Goal: Transaction & Acquisition: Download file/media

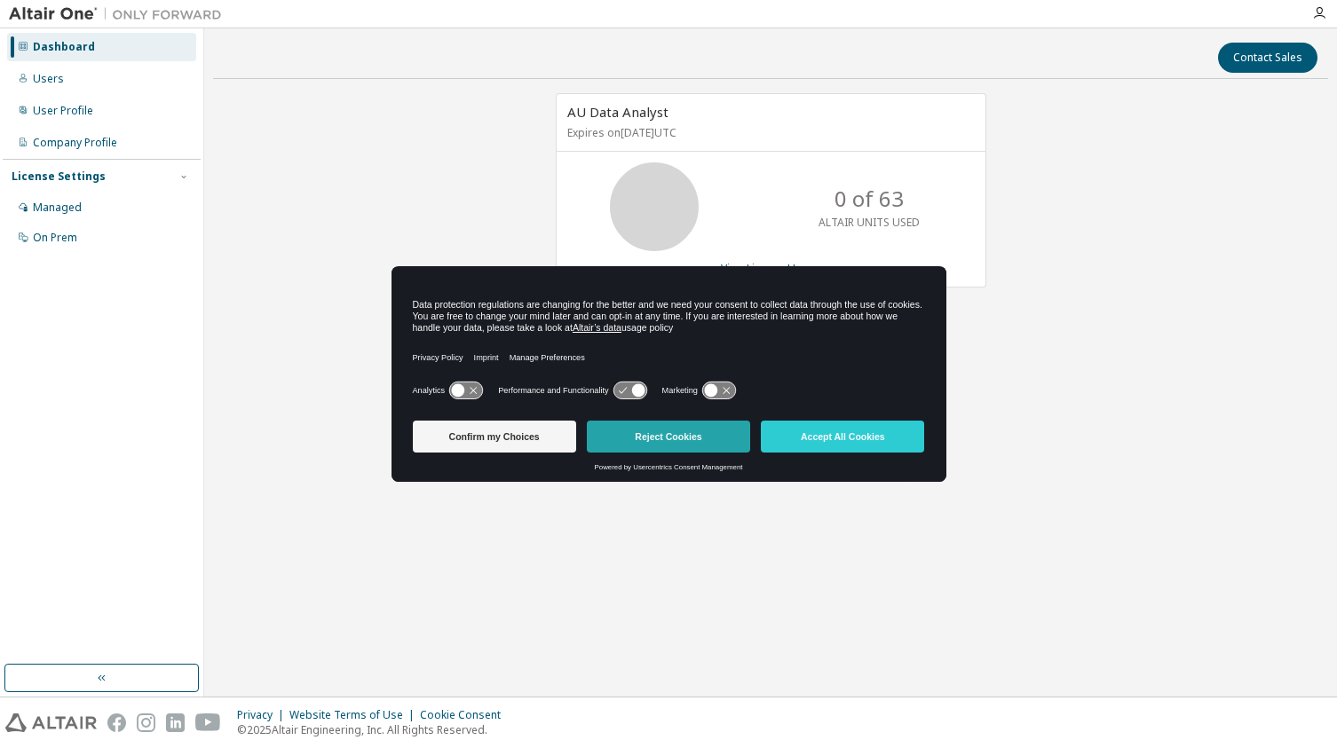
click at [697, 438] on button "Reject Cookies" at bounding box center [668, 437] width 163 height 32
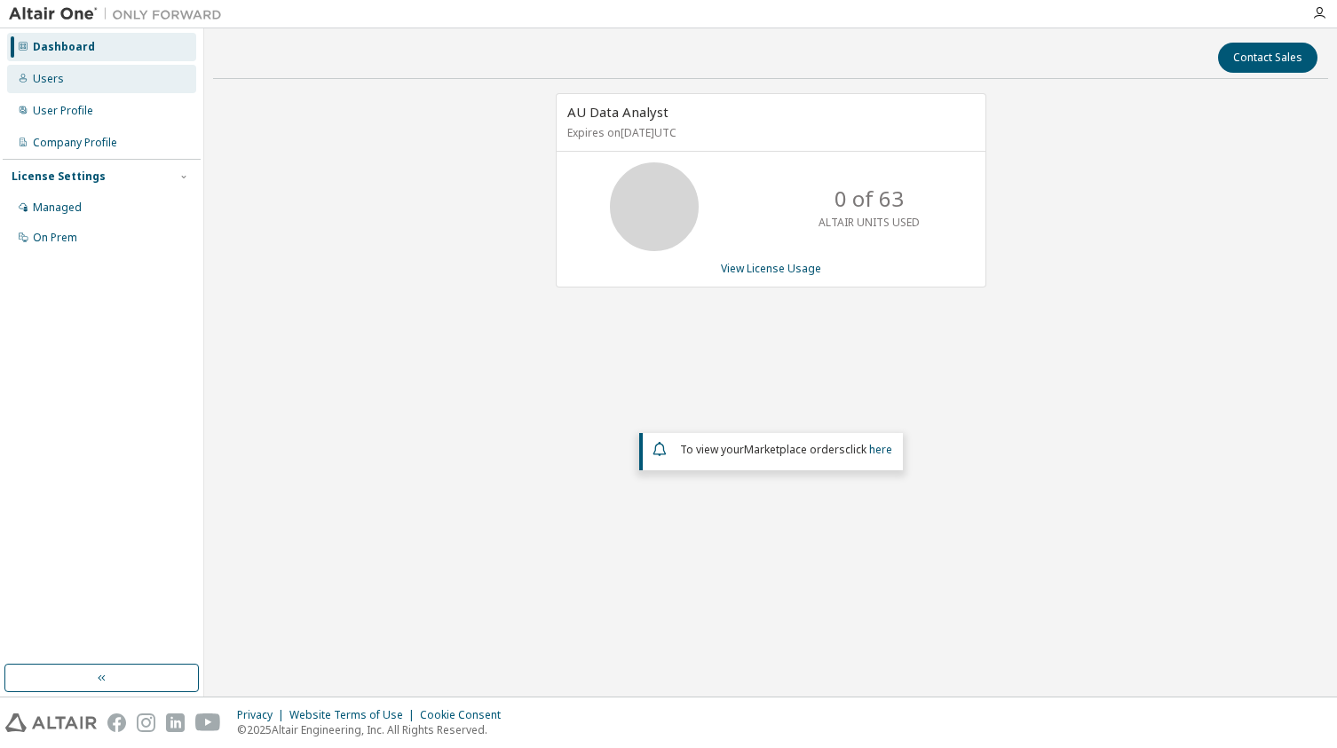
click at [69, 77] on div "Users" at bounding box center [101, 79] width 189 height 28
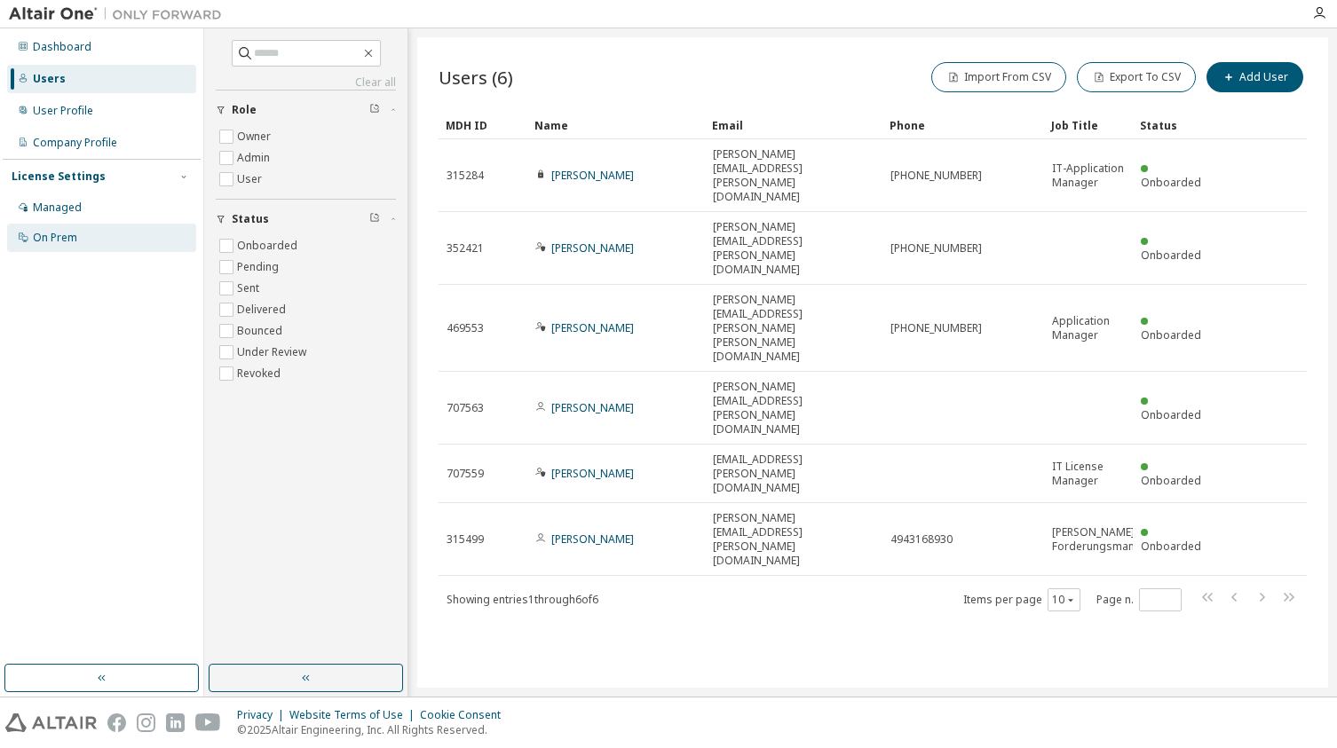
click at [70, 225] on div "On Prem" at bounding box center [101, 238] width 189 height 28
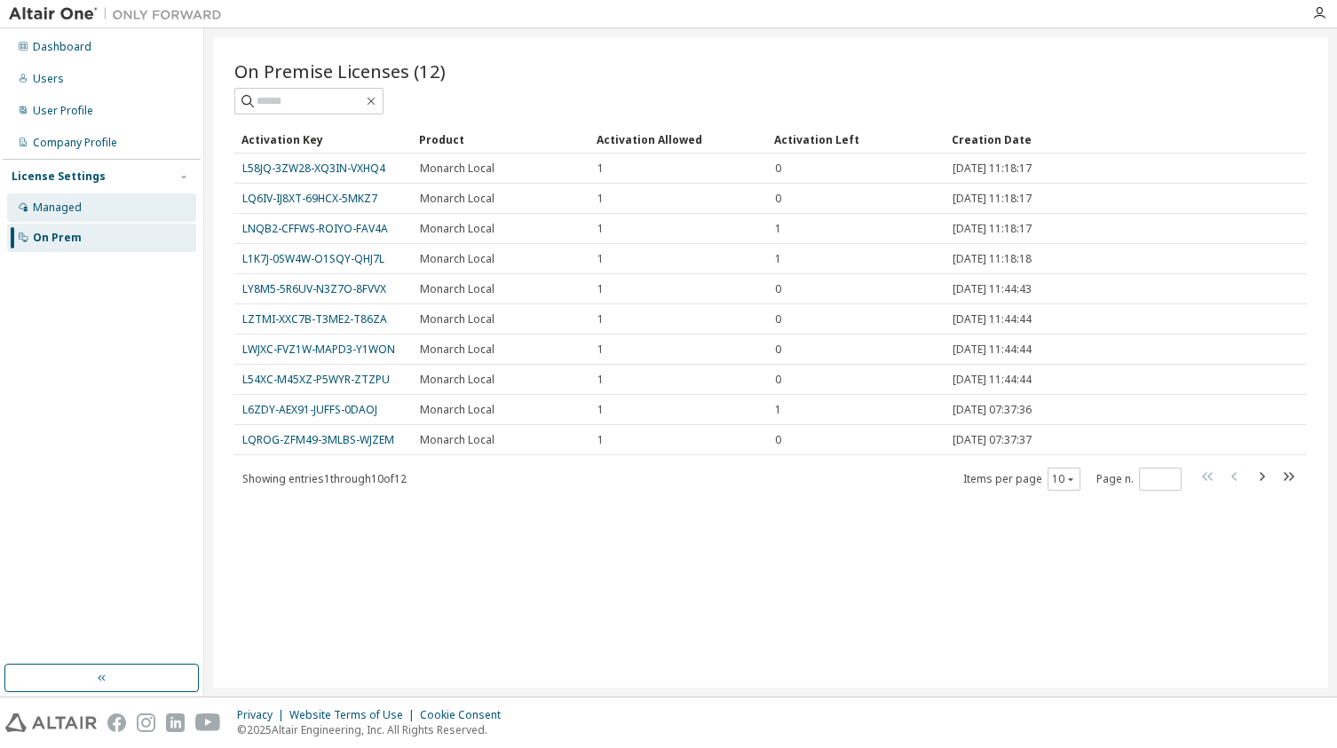
click at [100, 210] on div "Managed" at bounding box center [101, 208] width 189 height 28
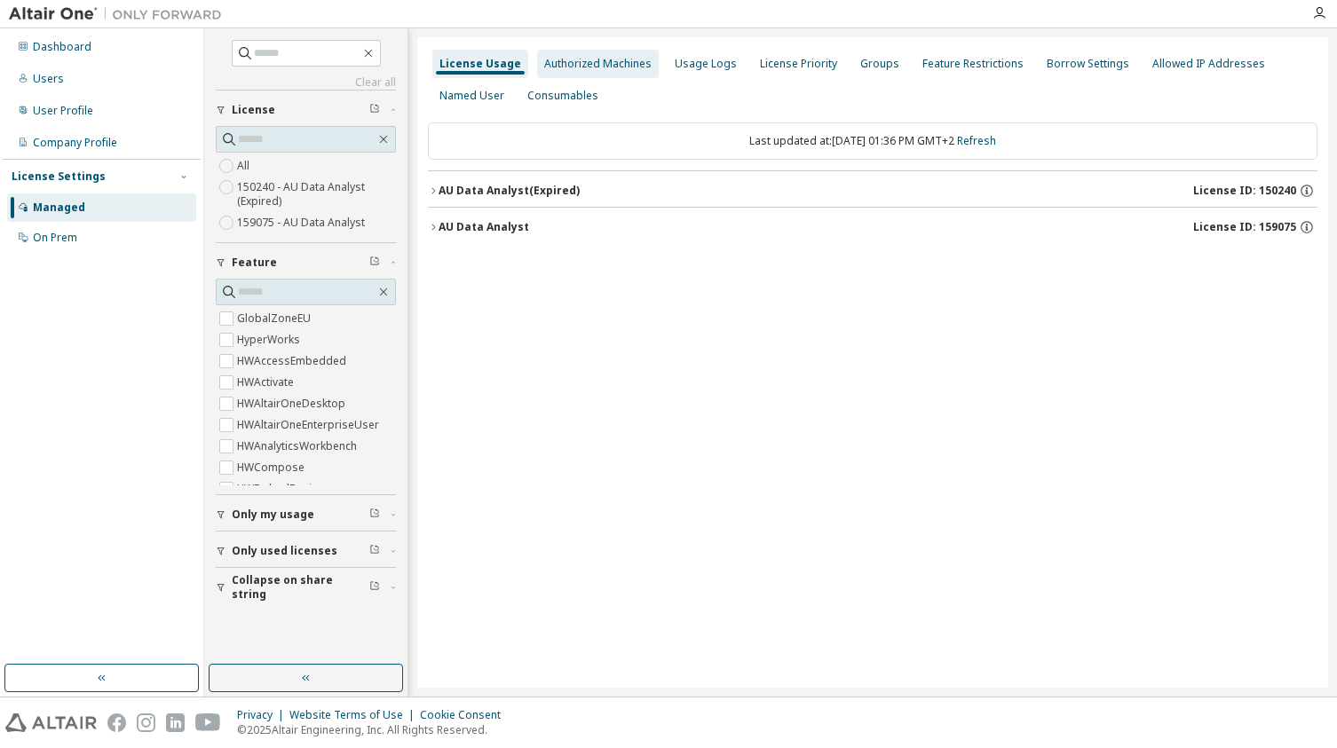
click at [591, 70] on div "Authorized Machines" at bounding box center [597, 64] width 107 height 14
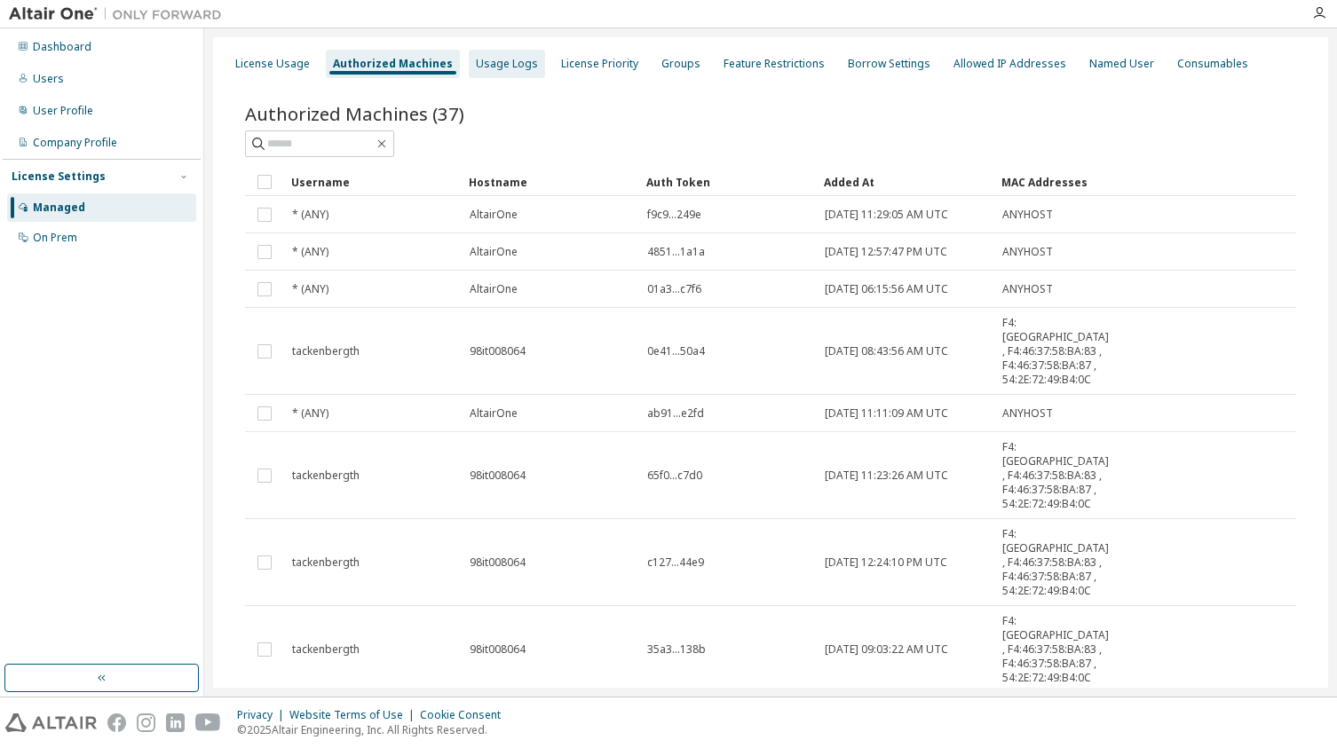
click at [530, 67] on div "Usage Logs" at bounding box center [507, 64] width 76 height 28
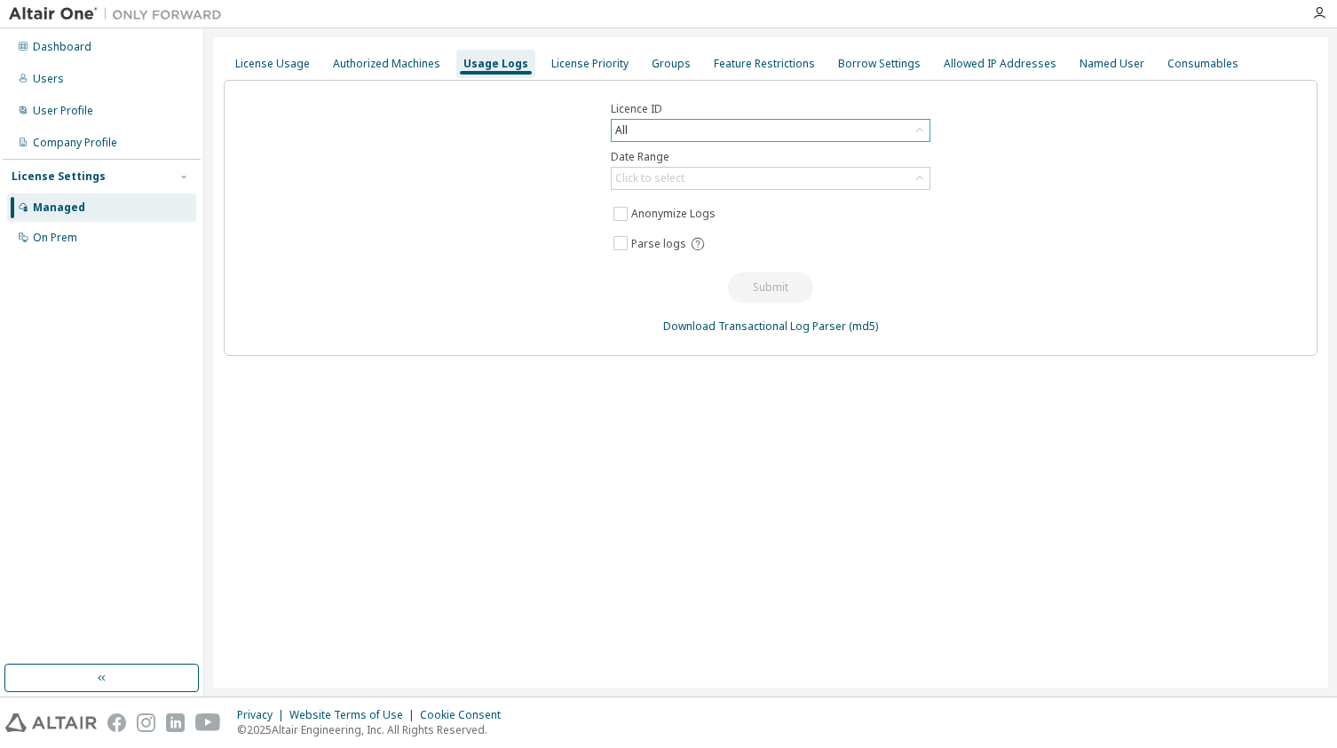
click at [926, 134] on icon at bounding box center [920, 131] width 18 height 18
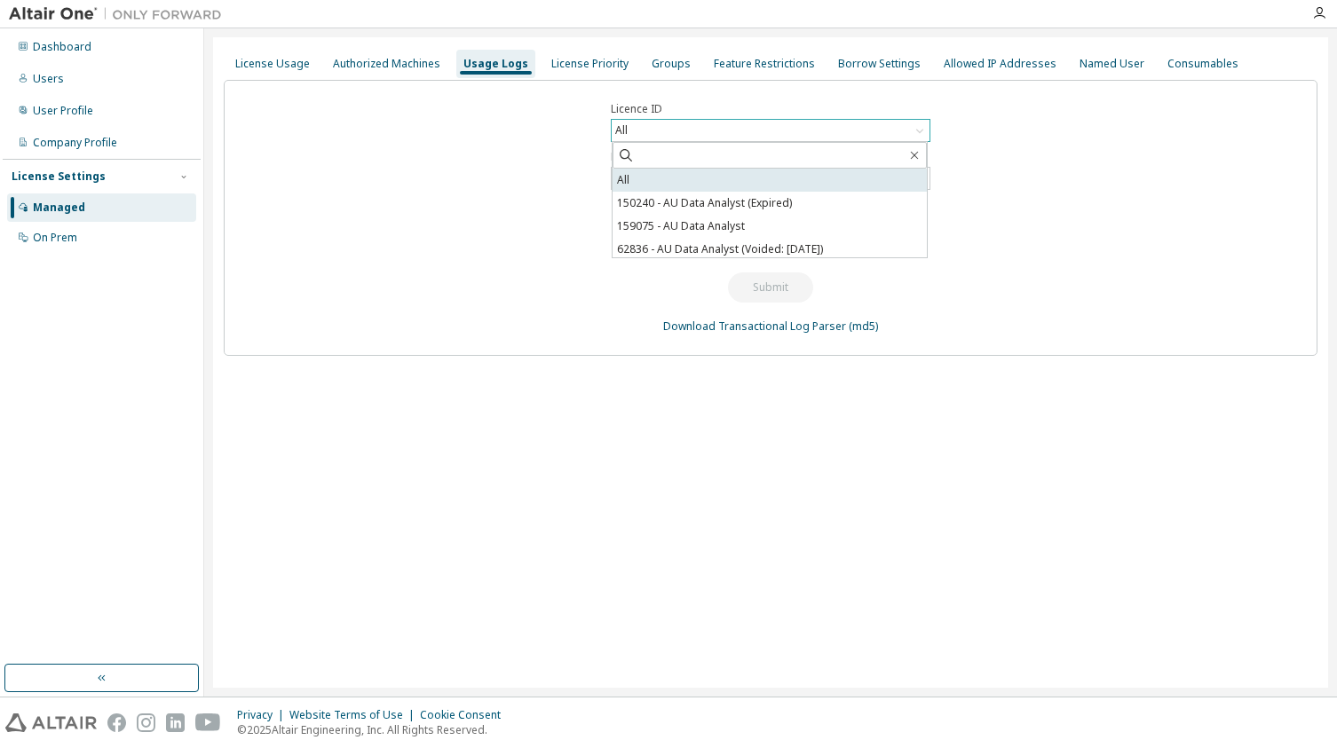
click at [863, 172] on li "All" at bounding box center [770, 180] width 314 height 23
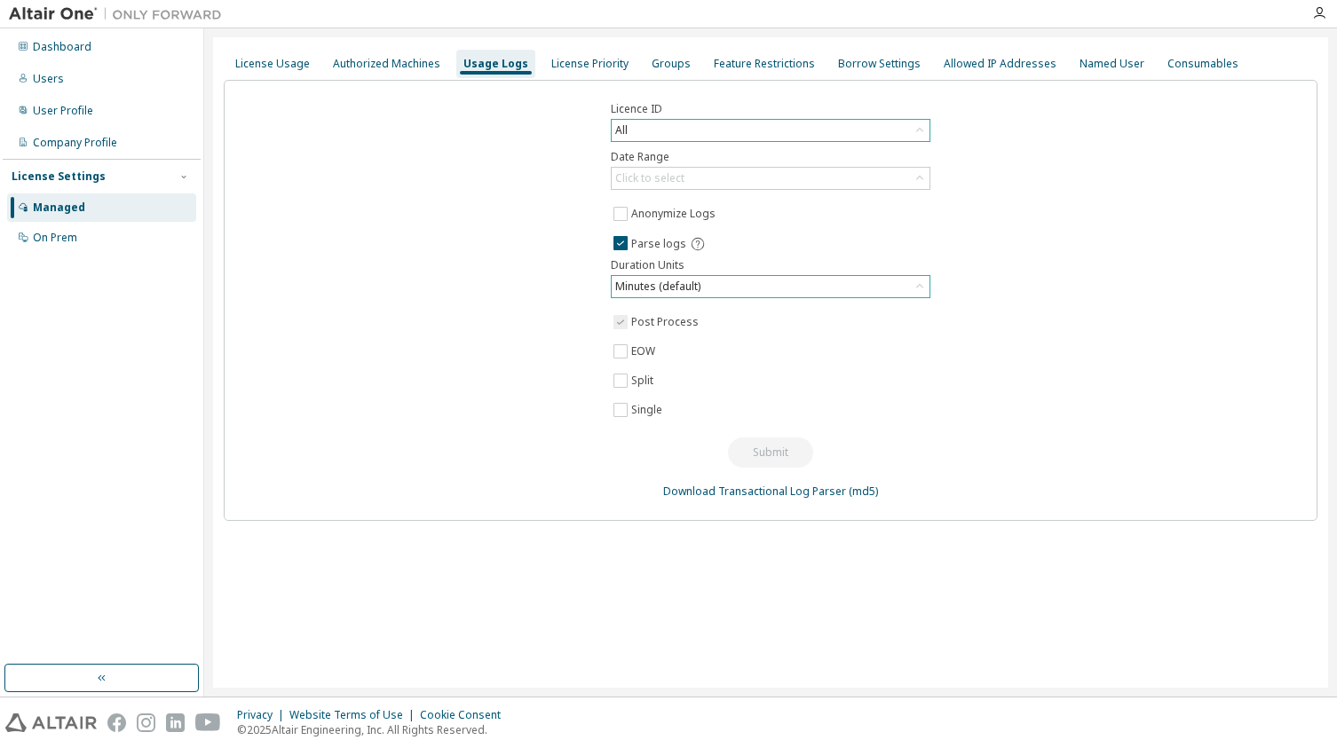
click at [796, 285] on div "Minutes (default)" at bounding box center [771, 286] width 318 height 21
click at [775, 352] on li "Hours" at bounding box center [770, 359] width 314 height 23
click at [685, 292] on div "Hours" at bounding box center [771, 286] width 318 height 21
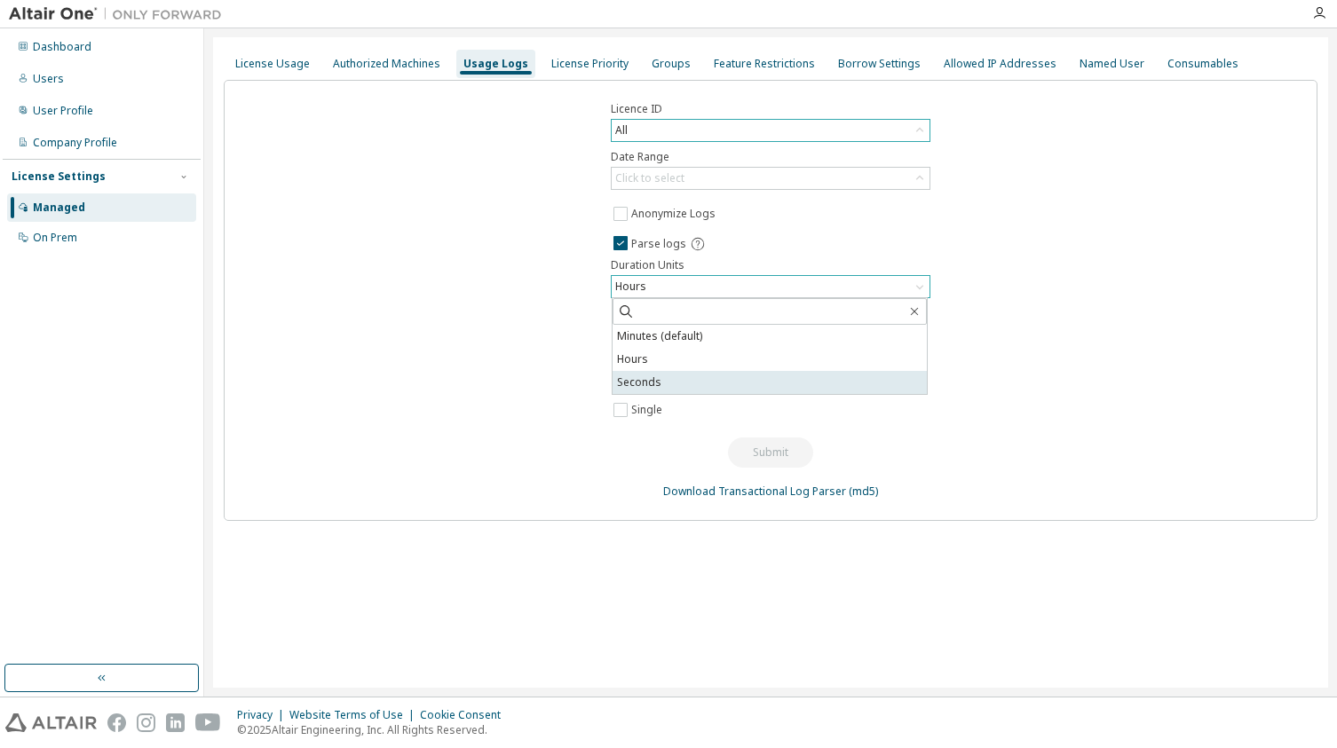
click at [696, 380] on li "Seconds" at bounding box center [770, 382] width 314 height 23
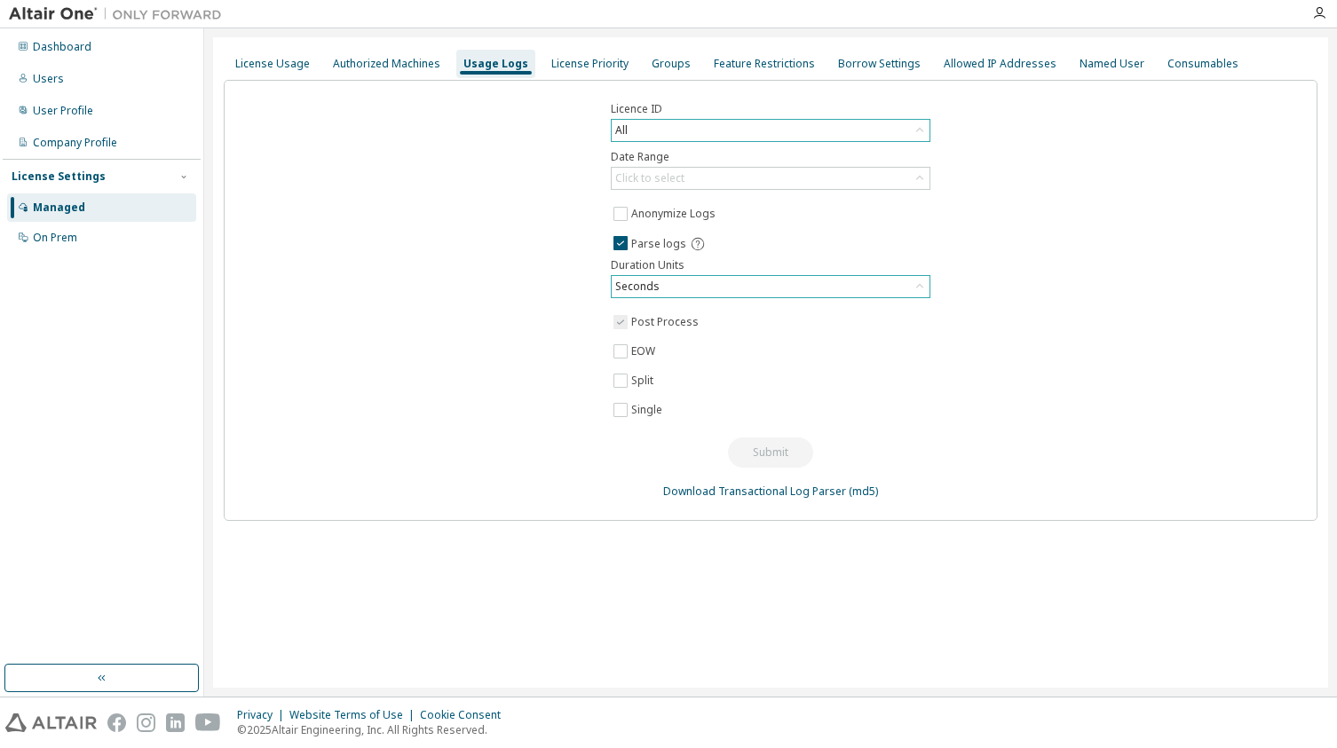
click at [627, 396] on div "Licence ID All Date Range Click to select Anonymize Logs Parse logs Duration Un…" at bounding box center [771, 300] width 1094 height 441
click at [716, 127] on div "All" at bounding box center [771, 130] width 318 height 21
click at [719, 126] on div "All" at bounding box center [771, 130] width 318 height 21
click at [718, 173] on div "Click to select" at bounding box center [771, 178] width 318 height 21
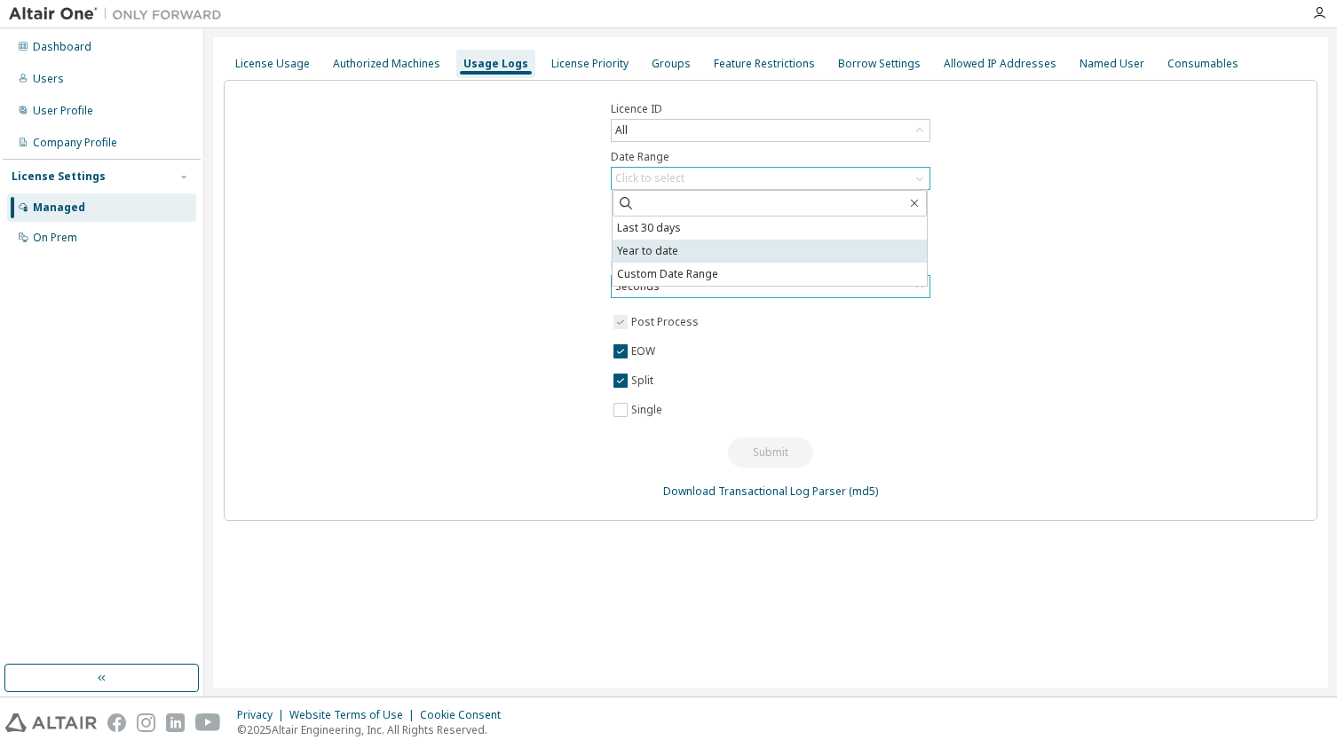
click at [693, 260] on li "Year to date" at bounding box center [770, 251] width 314 height 23
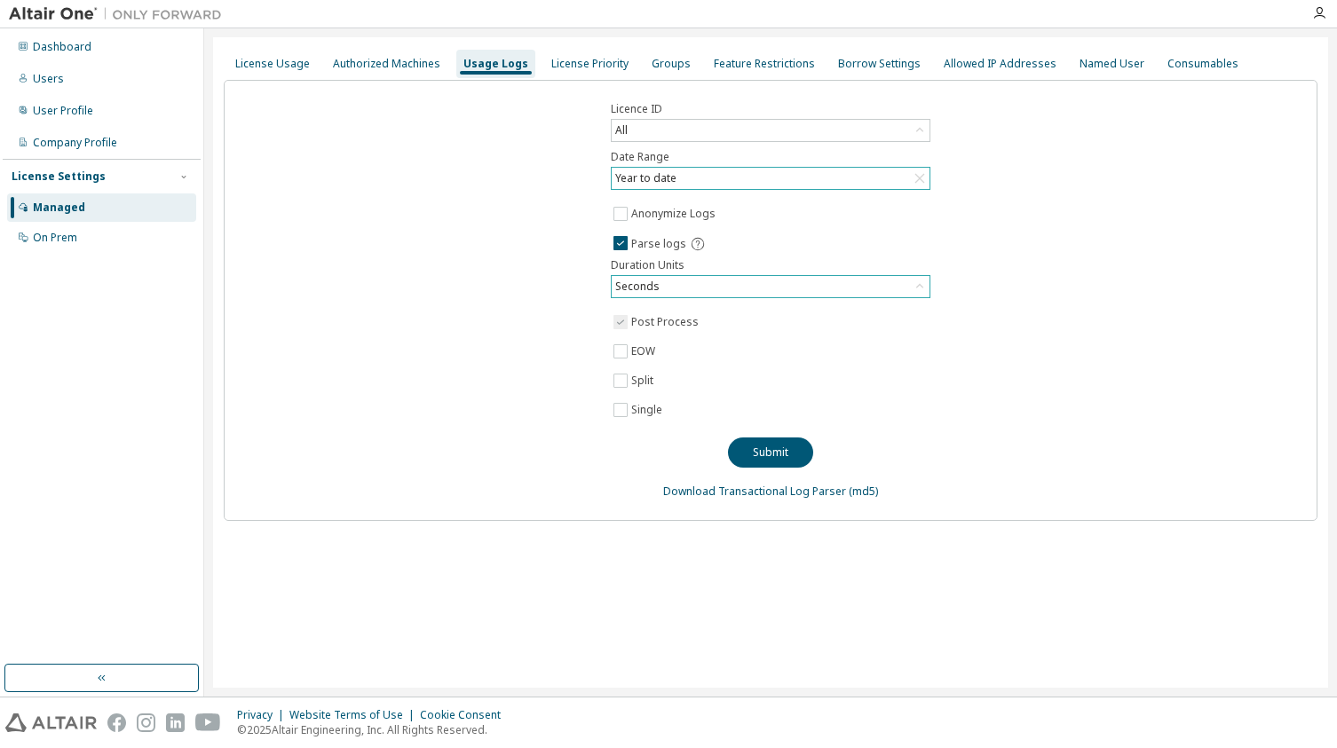
click at [716, 276] on div "Seconds" at bounding box center [771, 286] width 318 height 21
click at [712, 363] on li "Hours" at bounding box center [770, 359] width 314 height 23
click at [753, 453] on button "Submit" at bounding box center [770, 453] width 85 height 30
click at [1091, 67] on div "Named User" at bounding box center [1112, 64] width 65 height 14
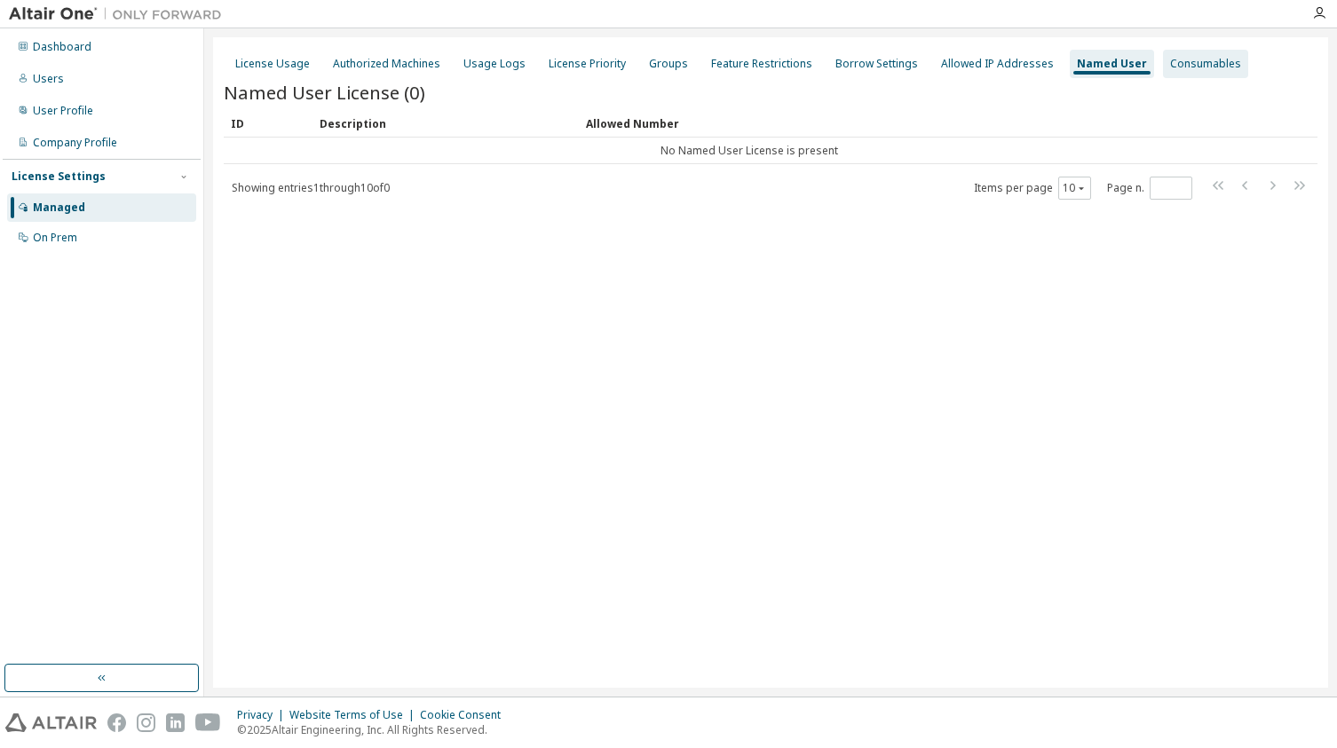
click at [1170, 70] on div "Consumables" at bounding box center [1205, 64] width 71 height 14
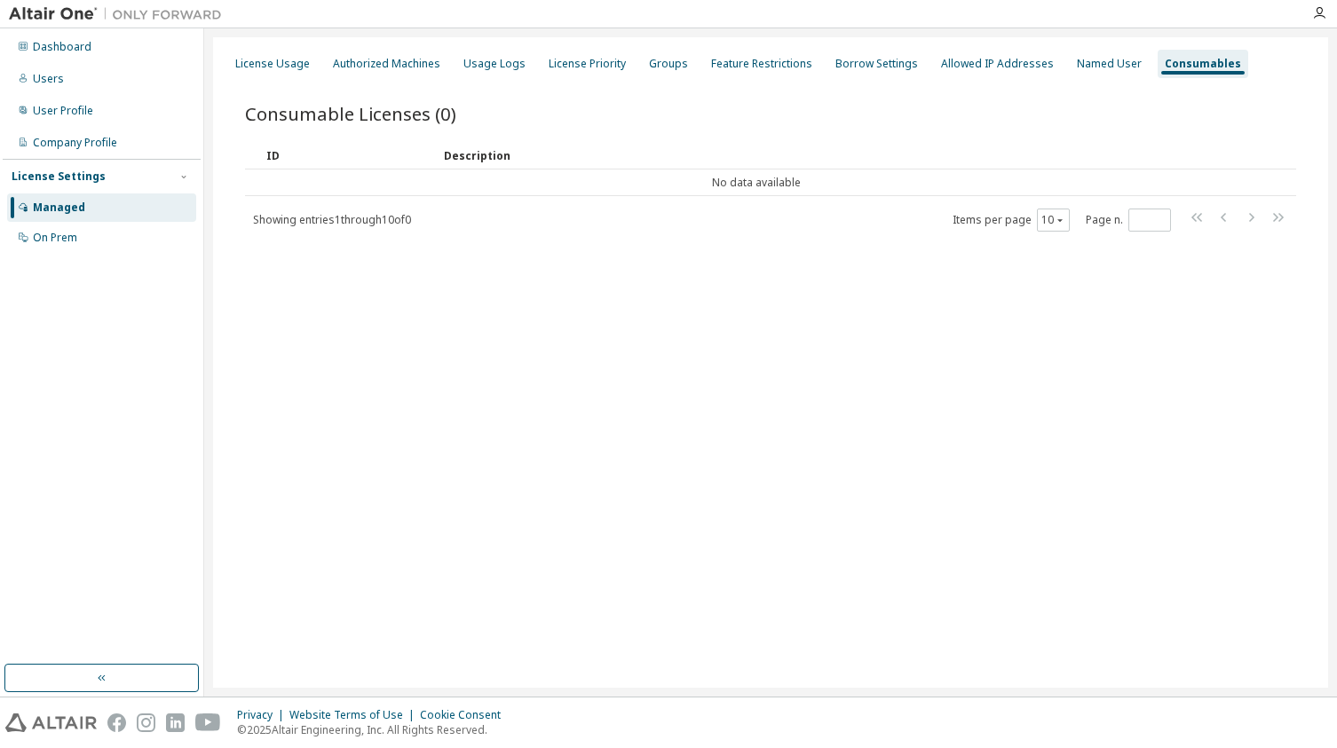
click at [1001, 80] on div "Consumable Licenses (0) Clear Load Save Save As Field Operator Value Select fil…" at bounding box center [771, 179] width 1094 height 199
click at [1009, 66] on div "Allowed IP Addresses" at bounding box center [997, 64] width 113 height 14
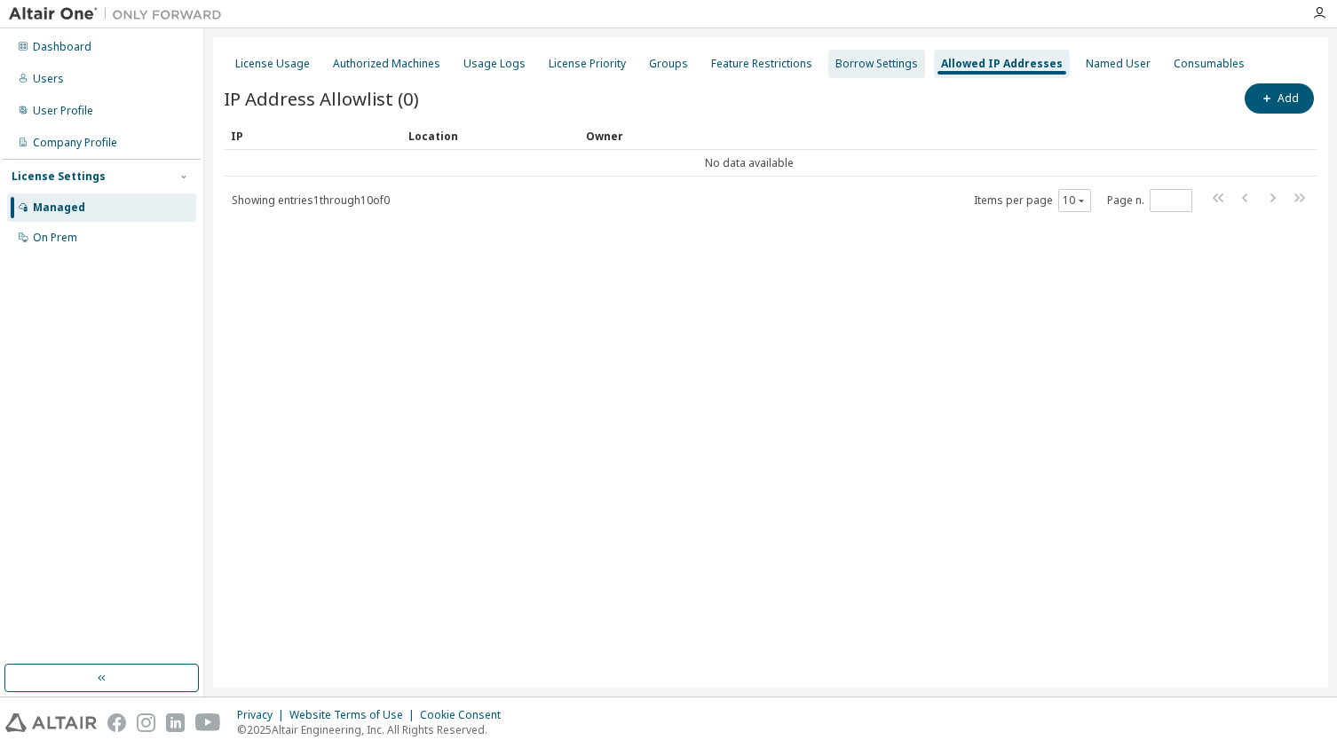
click at [842, 65] on div "Borrow Settings" at bounding box center [876, 64] width 83 height 14
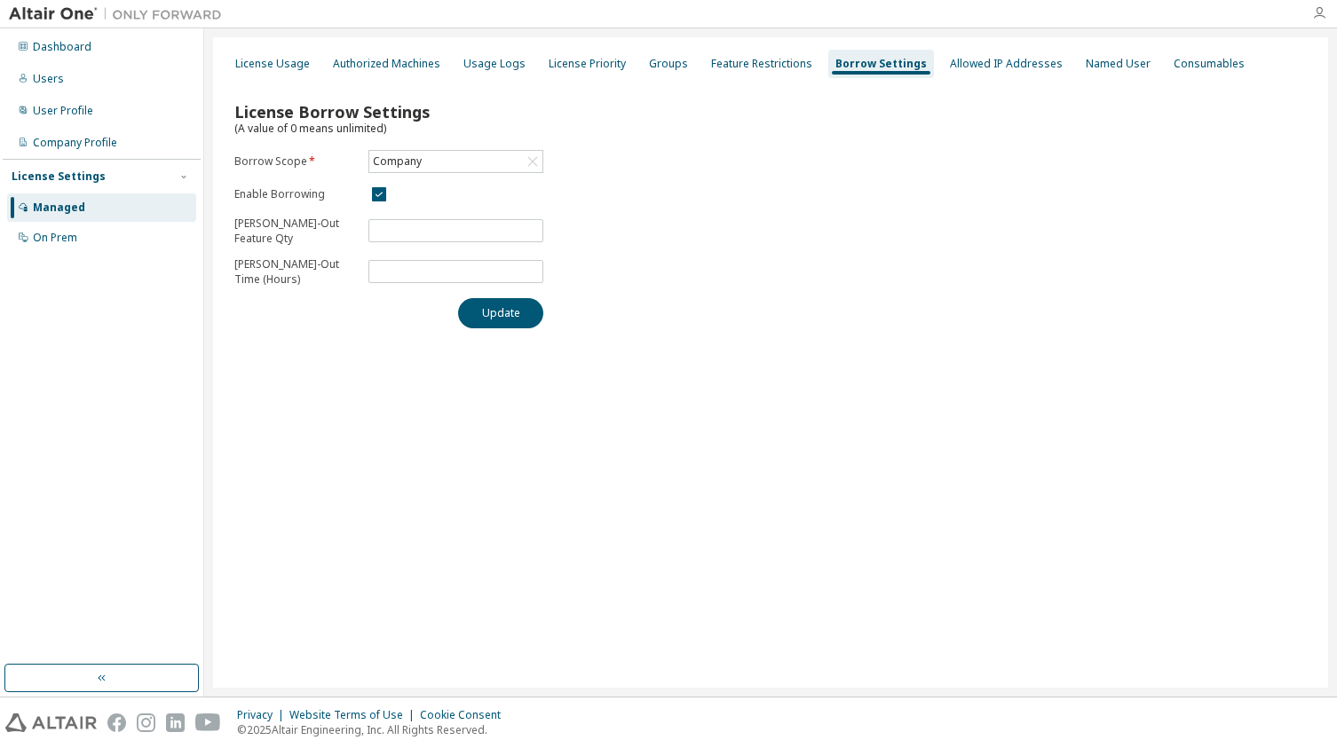
click at [1319, 20] on icon "button" at bounding box center [1319, 13] width 14 height 14
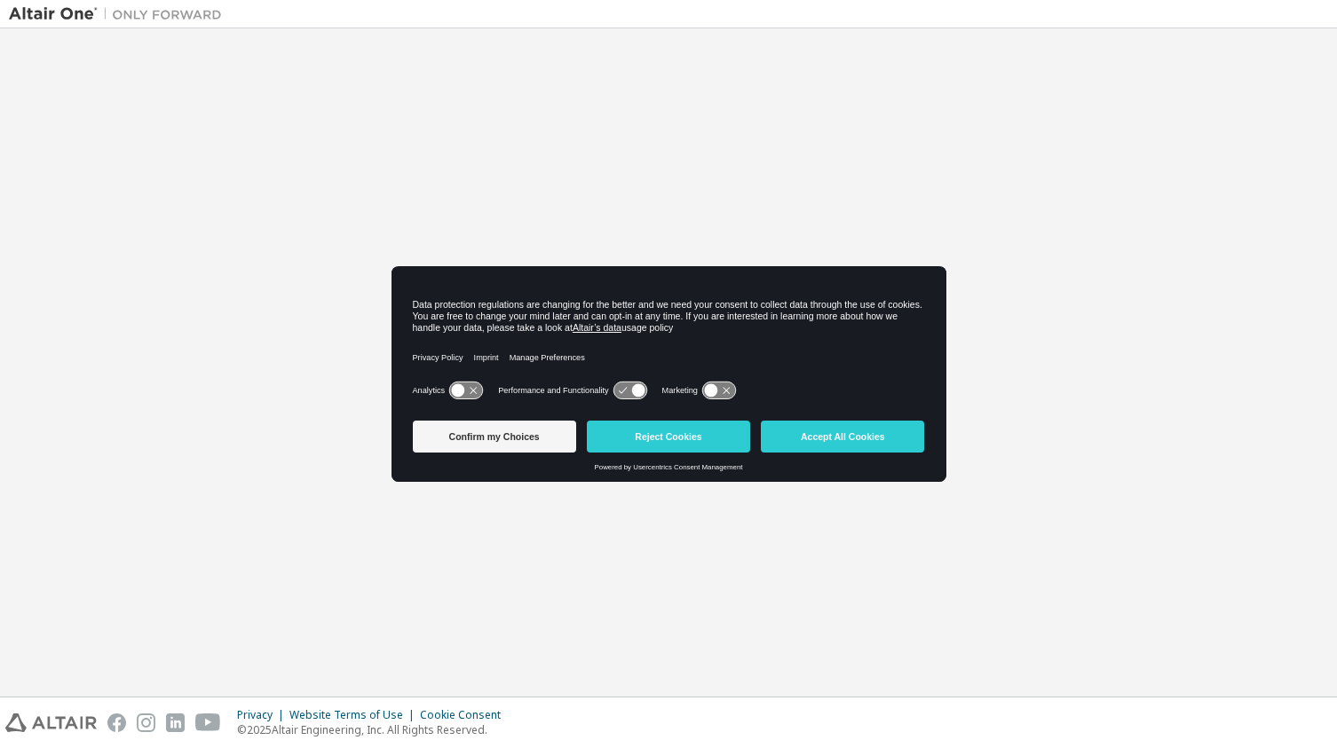
click at [732, 419] on div "Confirm my Choices Reject Cookies Accept All Cookies" at bounding box center [669, 439] width 512 height 50
click at [715, 433] on button "Reject Cookies" at bounding box center [668, 437] width 163 height 32
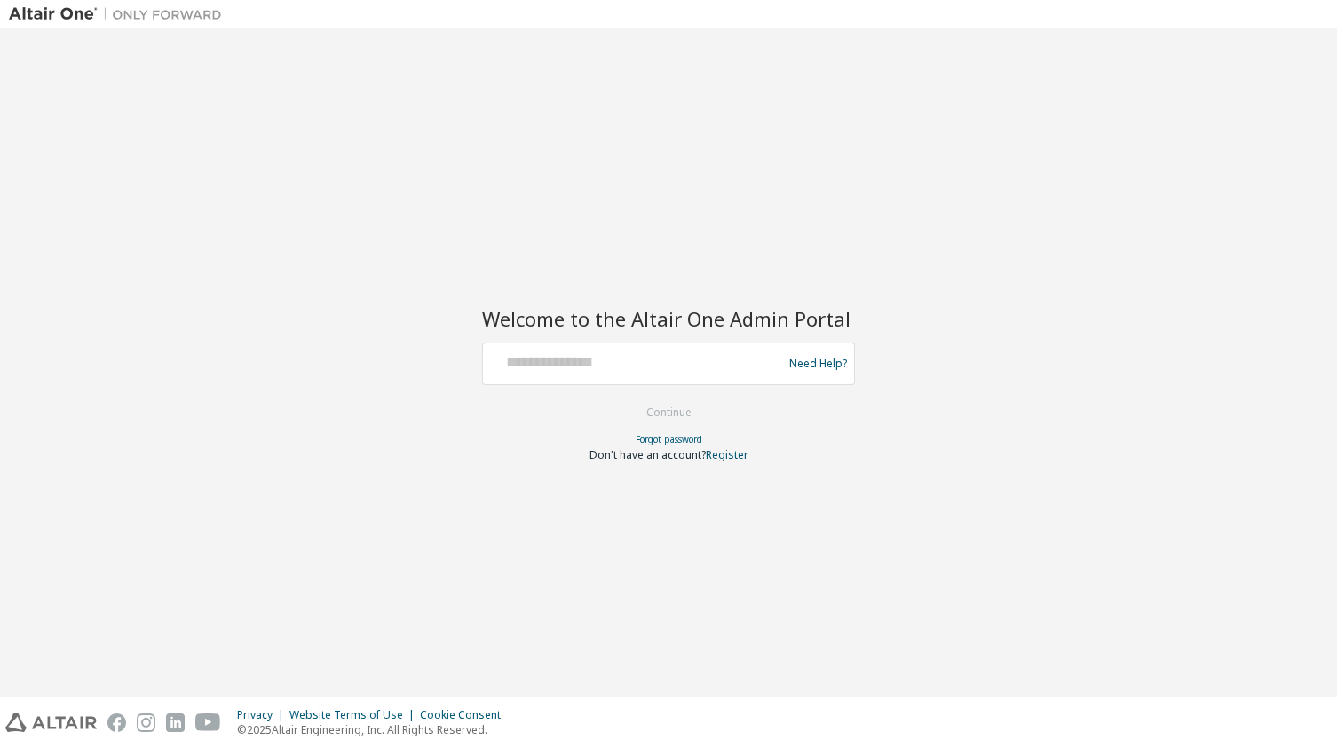
type input "**********"
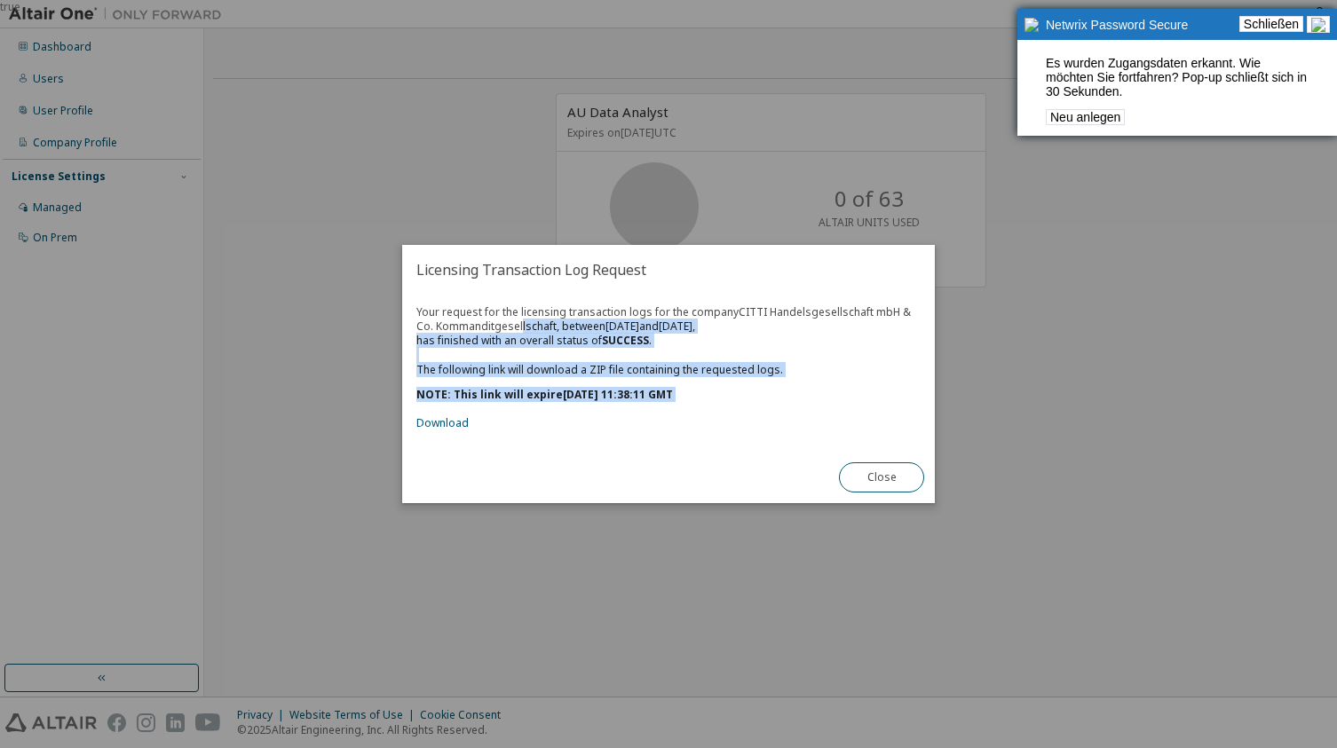
drag, startPoint x: 772, startPoint y: 408, endPoint x: 503, endPoint y: 330, distance: 280.1
click at [503, 330] on div "Your request for the licensing transaction logs for the company CITTI Handelsge…" at bounding box center [668, 367] width 504 height 125
click at [503, 329] on div "Your request for the licensing transaction logs for the company CITTI Handelsge…" at bounding box center [668, 367] width 504 height 125
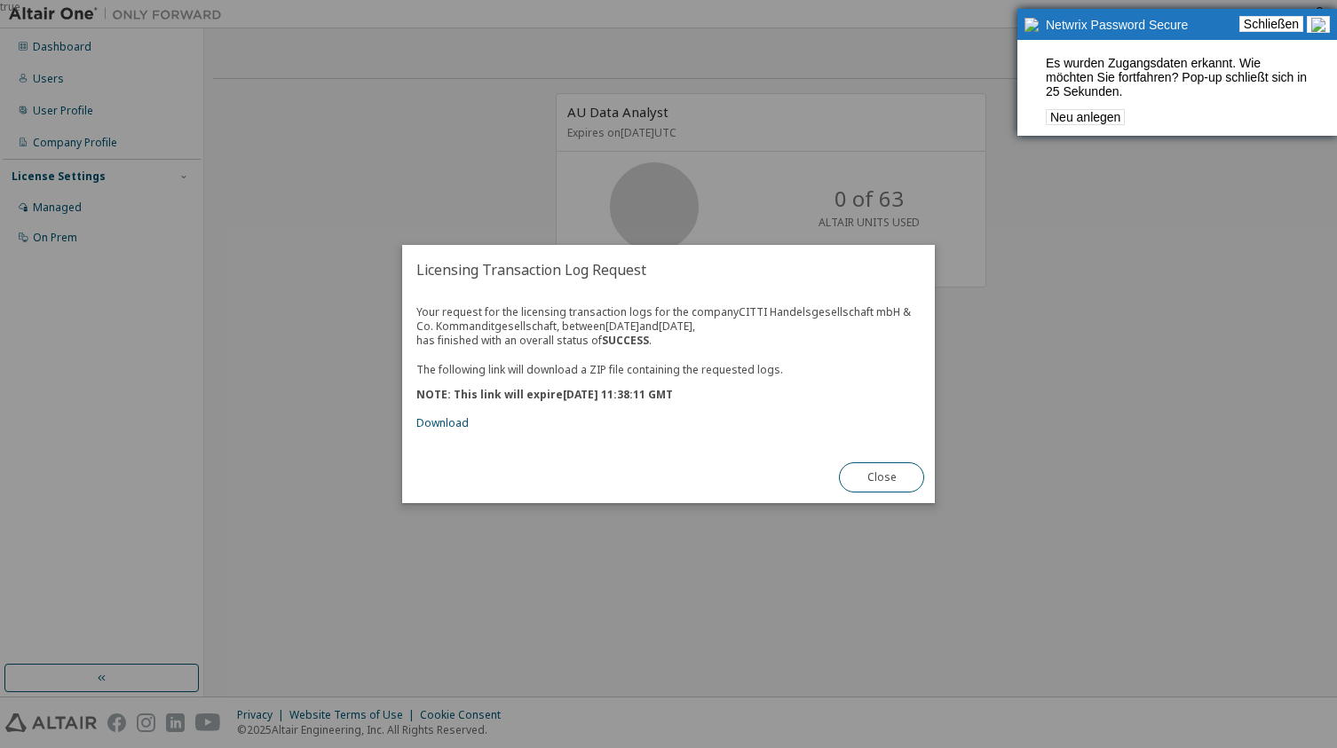
drag, startPoint x: 456, startPoint y: 311, endPoint x: 757, endPoint y: 384, distance: 309.9
click at [757, 384] on div "Your request for the licensing transaction logs for the company CITTI Handelsge…" at bounding box center [668, 367] width 504 height 125
click at [757, 384] on div "The following link will download a ZIP file containing the requested logs. NOTE…" at bounding box center [668, 389] width 504 height 83
click at [455, 423] on link "Download" at bounding box center [442, 423] width 52 height 15
click at [891, 479] on button "Close" at bounding box center [881, 478] width 85 height 30
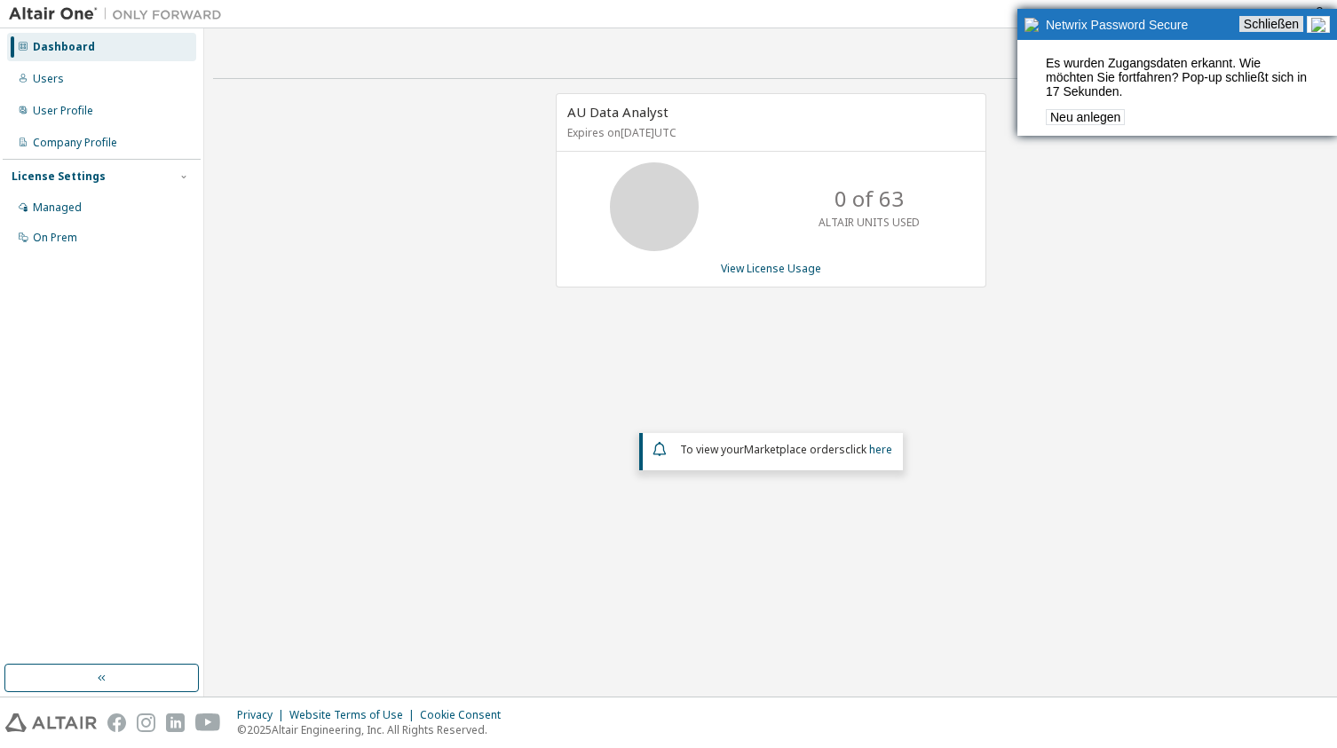
click at [1286, 27] on link "Schließen" at bounding box center [1271, 24] width 64 height 16
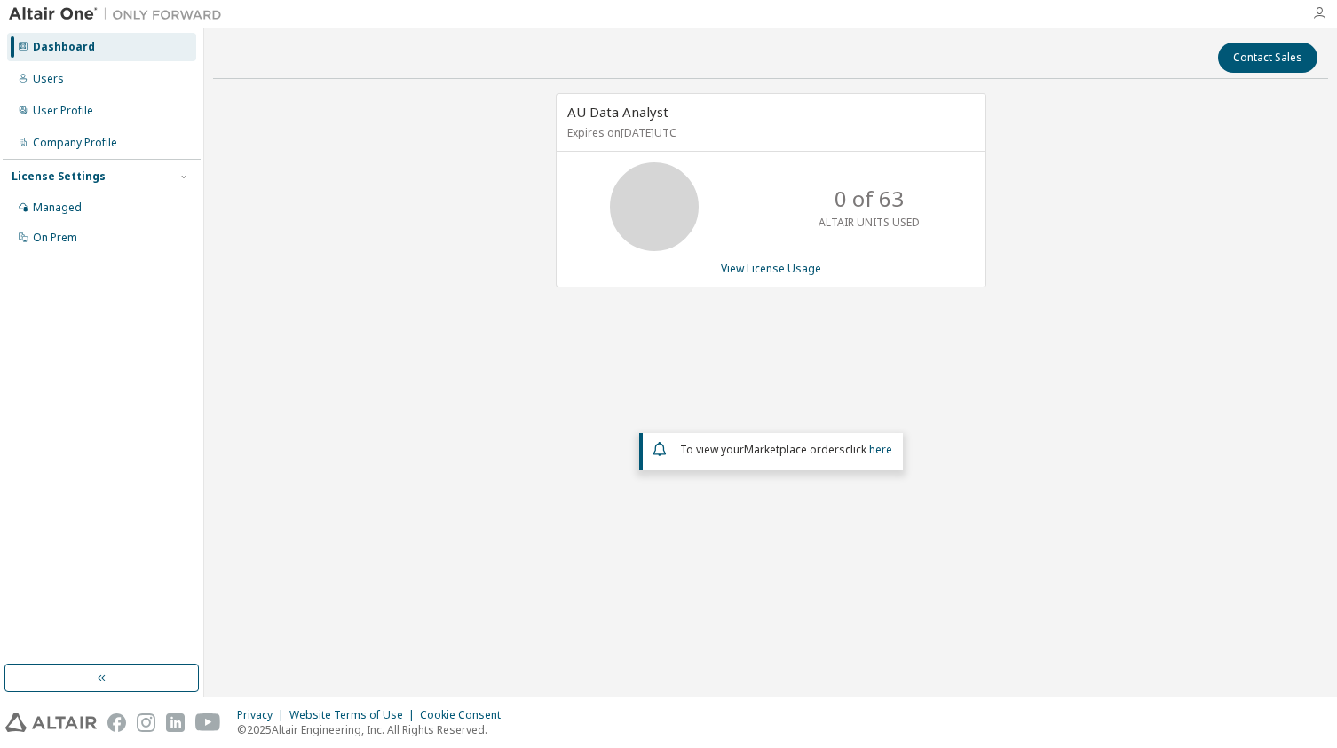
click at [1319, 15] on icon "button" at bounding box center [1319, 13] width 14 height 14
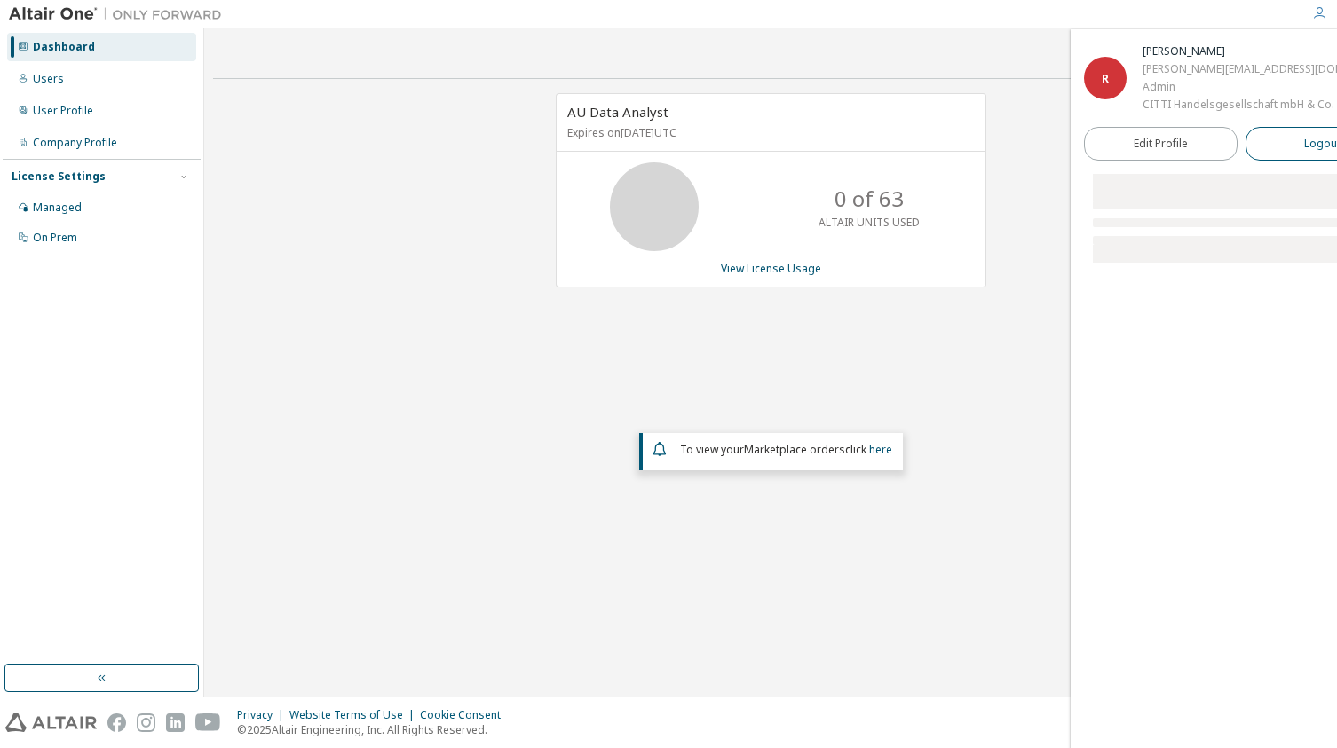
click at [1280, 149] on button "Logout" at bounding box center [1323, 144] width 154 height 34
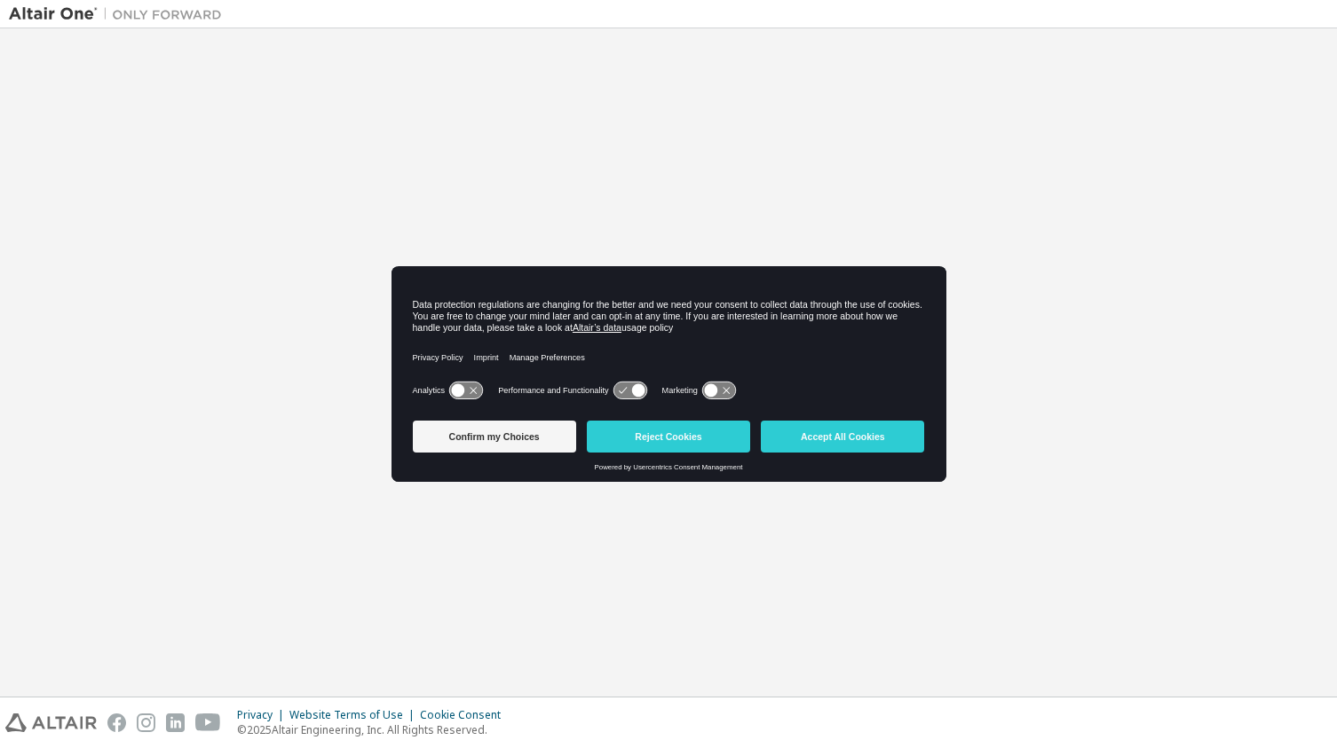
type input "**********"
